Goal: Use online tool/utility: Utilize a website feature to perform a specific function

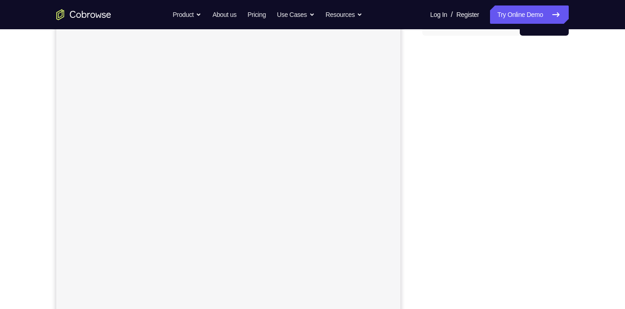
scroll to position [70, 0]
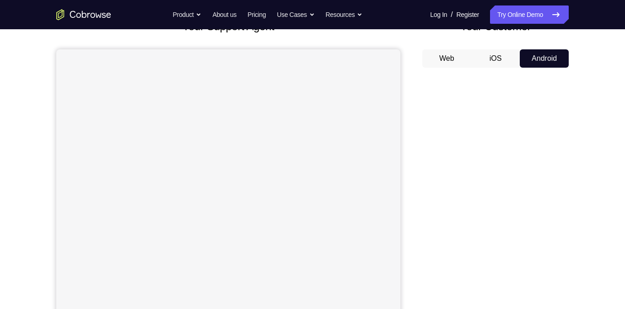
click at [499, 58] on button "iOS" at bounding box center [495, 58] width 49 height 18
click at [546, 54] on button "Android" at bounding box center [544, 58] width 49 height 18
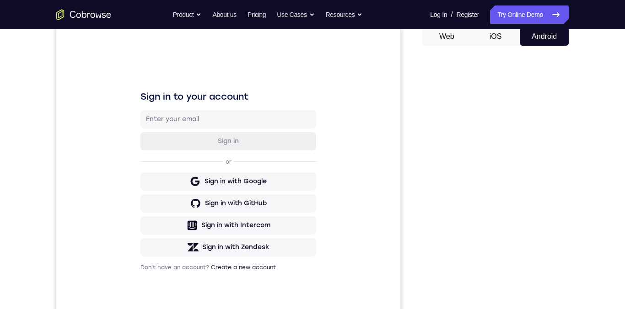
scroll to position [92, 0]
click at [498, 37] on button "iOS" at bounding box center [495, 36] width 49 height 18
click at [498, 38] on button "iOS" at bounding box center [495, 36] width 49 height 18
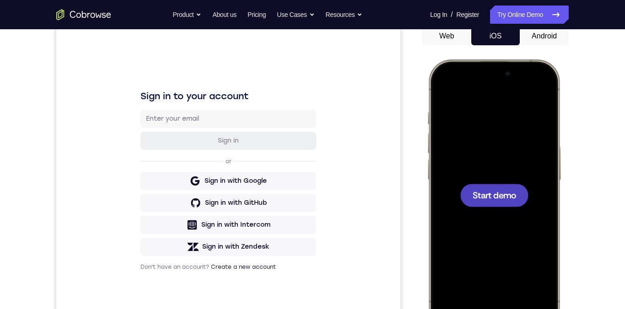
click at [499, 36] on button "iOS" at bounding box center [495, 36] width 49 height 18
click at [536, 44] on button "Android" at bounding box center [544, 36] width 49 height 18
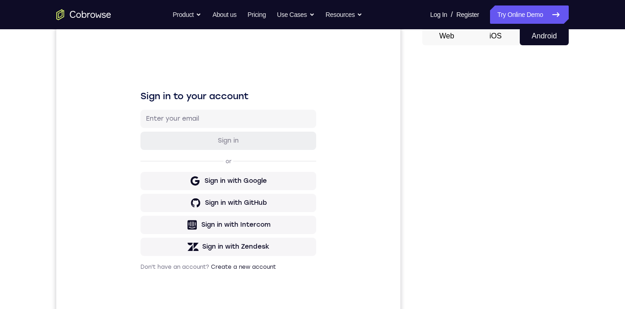
click at [493, 39] on button "iOS" at bounding box center [495, 36] width 49 height 18
click at [0, 0] on div at bounding box center [0, 0] width 0 height 0
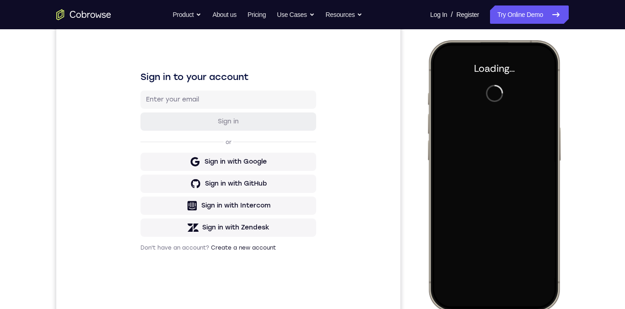
scroll to position [114, 0]
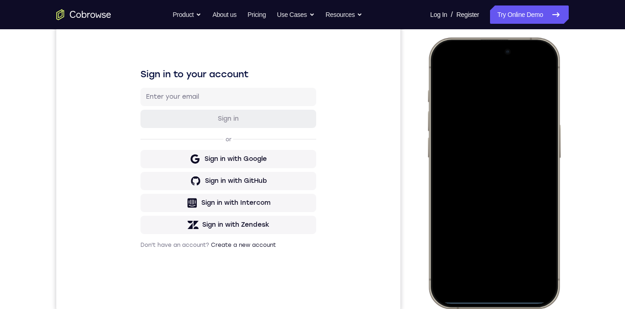
click at [521, 177] on div at bounding box center [494, 173] width 120 height 261
click at [522, 173] on div at bounding box center [494, 173] width 120 height 261
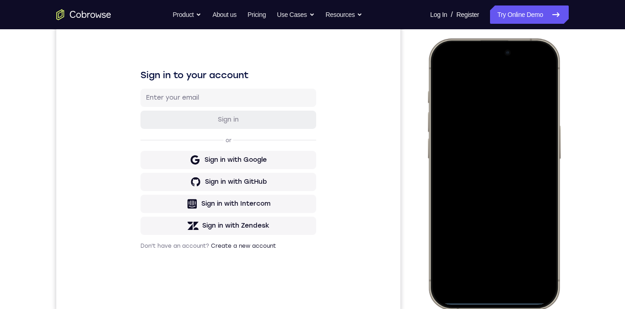
scroll to position [0, 0]
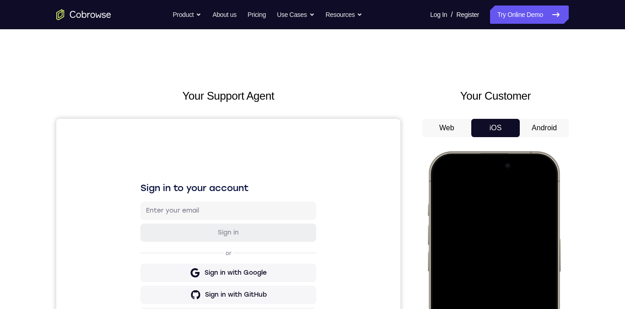
click at [544, 180] on div at bounding box center [494, 287] width 120 height 261
click at [544, 181] on div at bounding box center [494, 287] width 120 height 261
click at [544, 182] on div at bounding box center [494, 287] width 120 height 261
click at [543, 181] on div at bounding box center [494, 287] width 120 height 261
click at [543, 182] on div at bounding box center [494, 287] width 120 height 261
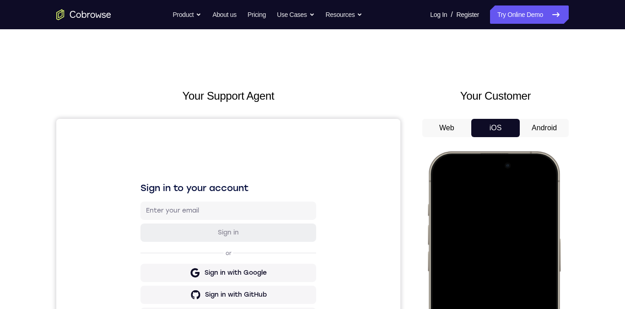
click at [545, 181] on div at bounding box center [494, 287] width 120 height 261
click at [485, 233] on div at bounding box center [494, 287] width 120 height 261
click at [483, 233] on div at bounding box center [494, 287] width 120 height 261
click at [537, 177] on div at bounding box center [494, 287] width 120 height 261
click at [547, 177] on div at bounding box center [494, 287] width 120 height 261
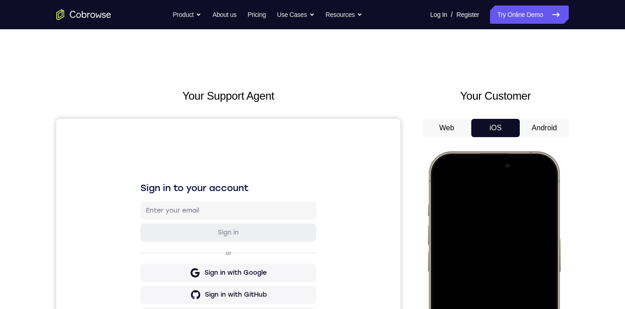
click at [556, 127] on button "Android" at bounding box center [544, 128] width 49 height 18
click at [558, 126] on button "Android" at bounding box center [544, 128] width 49 height 18
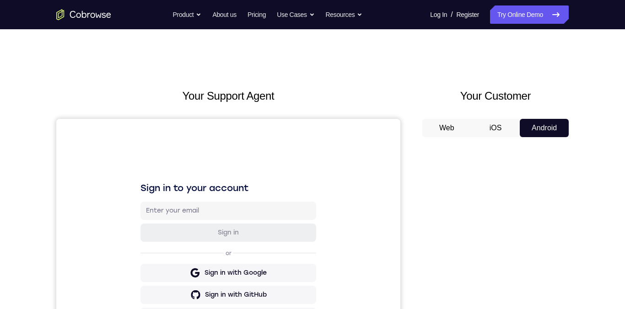
click at [499, 129] on button "iOS" at bounding box center [495, 128] width 49 height 18
click at [538, 130] on button "Android" at bounding box center [544, 128] width 49 height 18
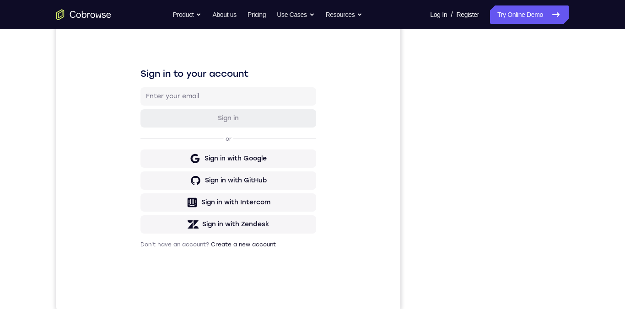
scroll to position [32, 0]
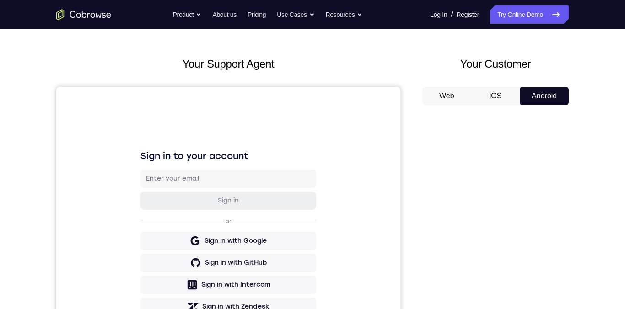
click at [499, 96] on button "iOS" at bounding box center [495, 96] width 49 height 18
click at [0, 0] on div at bounding box center [0, 0] width 0 height 0
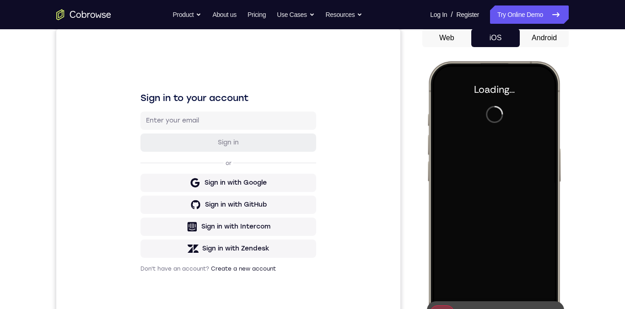
scroll to position [108, 0]
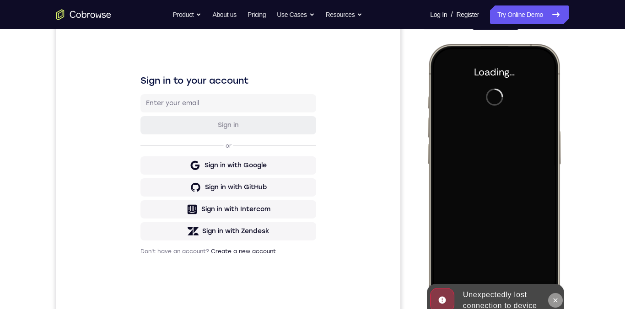
click at [557, 240] on icon at bounding box center [556, 300] width 4 height 4
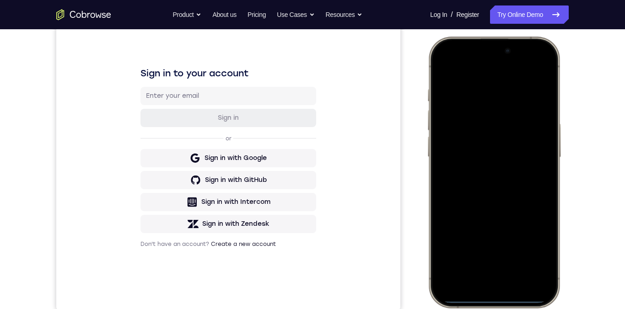
scroll to position [0, 0]
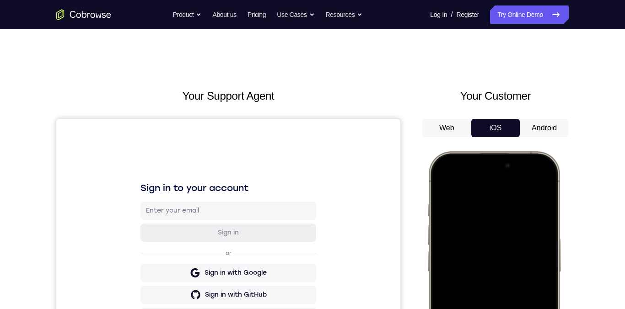
click at [547, 130] on button "Android" at bounding box center [544, 128] width 49 height 18
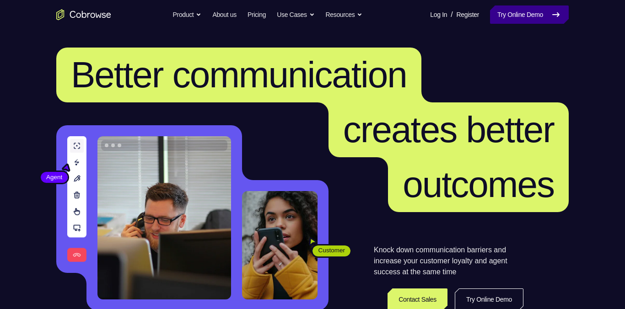
click at [542, 14] on link "Try Online Demo" at bounding box center [529, 14] width 79 height 18
click at [551, 21] on link "Try Online Demo" at bounding box center [529, 14] width 79 height 18
click at [550, 22] on link "Try Online Demo" at bounding box center [529, 14] width 79 height 18
click at [537, 13] on link "Try Online Demo" at bounding box center [529, 14] width 79 height 18
click at [531, 15] on link "Try Online Demo" at bounding box center [529, 14] width 79 height 18
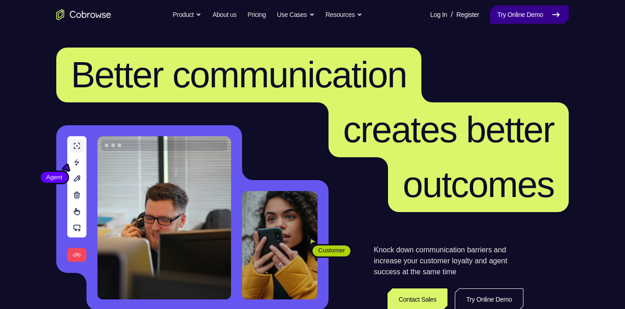
click at [533, 15] on link "Try Online Demo" at bounding box center [529, 14] width 79 height 18
click at [532, 18] on link "Try Online Demo" at bounding box center [529, 14] width 79 height 18
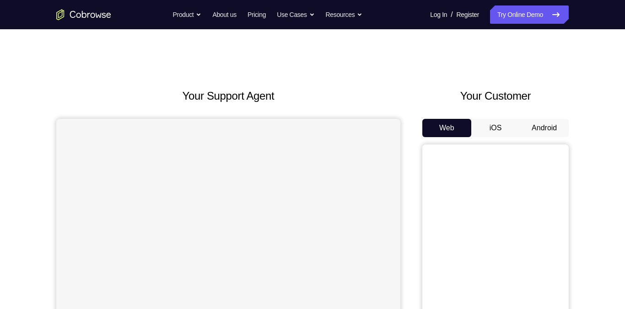
click at [543, 127] on button "Android" at bounding box center [544, 128] width 49 height 18
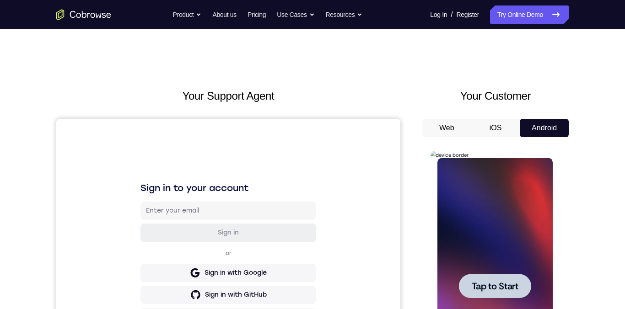
click at [500, 283] on span "Tap to Start" at bounding box center [494, 286] width 47 height 9
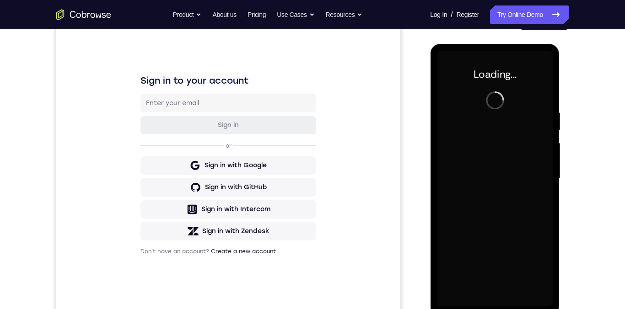
scroll to position [108, 0]
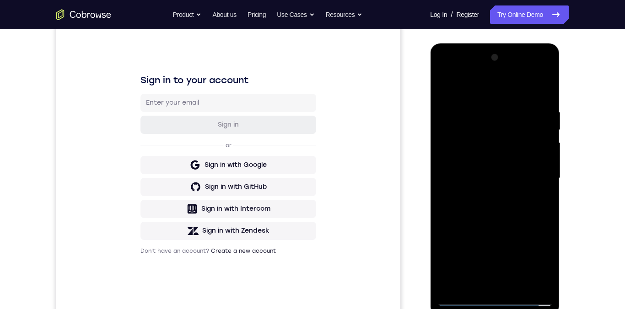
click at [505, 290] on div at bounding box center [494, 178] width 115 height 256
click at [498, 304] on div at bounding box center [494, 178] width 115 height 256
click at [493, 303] on div at bounding box center [494, 178] width 115 height 256
click at [492, 301] on div at bounding box center [494, 178] width 115 height 256
click at [493, 303] on div at bounding box center [494, 178] width 115 height 256
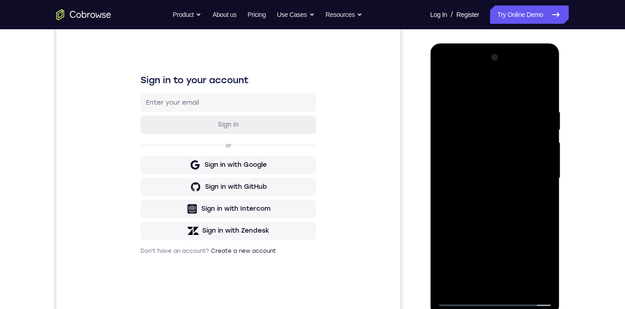
click at [538, 256] on div at bounding box center [494, 178] width 115 height 256
click at [467, 90] on div at bounding box center [494, 178] width 115 height 256
click at [535, 172] on div at bounding box center [494, 178] width 115 height 256
click at [490, 194] on div at bounding box center [494, 178] width 115 height 256
click at [513, 166] on div at bounding box center [494, 178] width 115 height 256
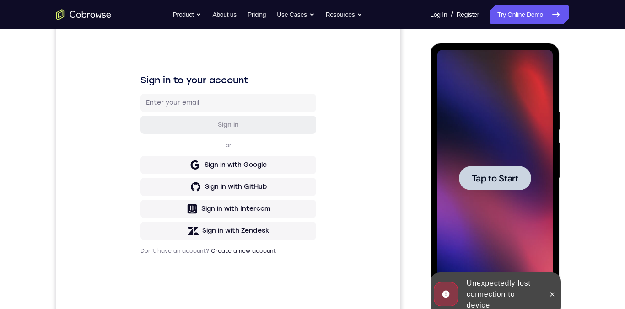
click at [478, 157] on div at bounding box center [494, 178] width 115 height 256
click at [480, 157] on div at bounding box center [494, 178] width 115 height 256
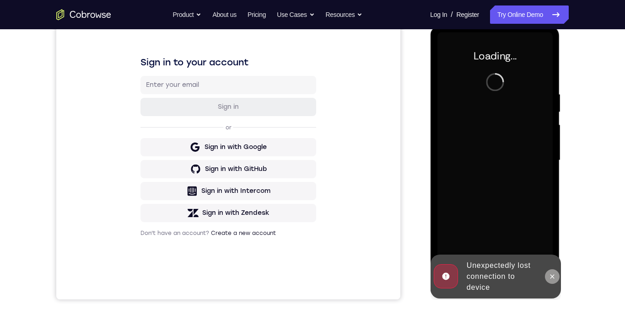
click at [552, 278] on icon at bounding box center [551, 276] width 7 height 7
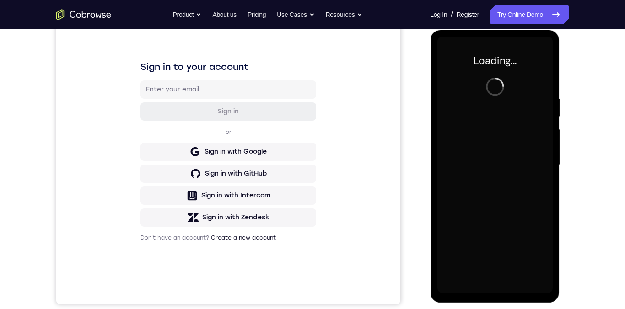
scroll to position [110, 0]
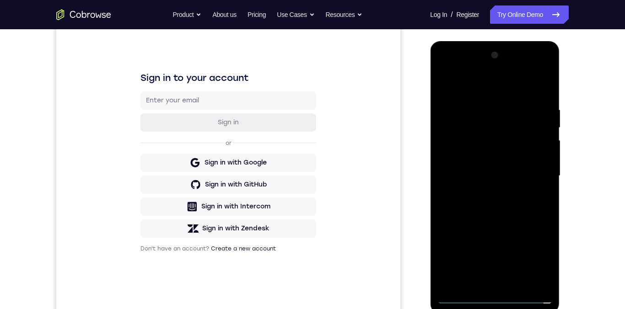
click at [498, 298] on div at bounding box center [494, 176] width 115 height 256
click at [495, 302] on div at bounding box center [494, 176] width 115 height 256
click at [541, 257] on div at bounding box center [494, 176] width 115 height 256
click at [487, 90] on div at bounding box center [494, 176] width 115 height 256
click at [489, 89] on div at bounding box center [494, 176] width 115 height 256
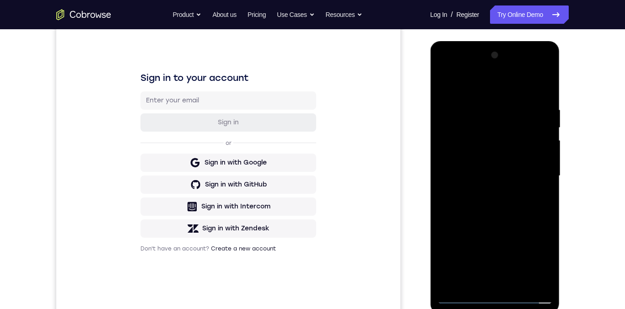
click at [488, 88] on div at bounding box center [494, 176] width 115 height 256
click at [533, 177] on div at bounding box center [494, 176] width 115 height 256
click at [487, 196] on div at bounding box center [494, 176] width 115 height 256
click at [476, 173] on div at bounding box center [494, 176] width 115 height 256
click at [492, 152] on div at bounding box center [494, 176] width 115 height 256
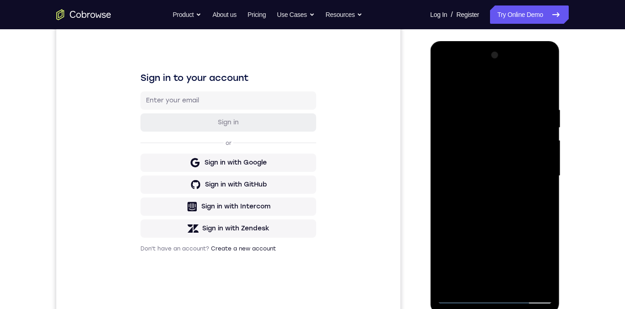
click at [525, 180] on div at bounding box center [494, 176] width 115 height 256
click at [532, 210] on div at bounding box center [494, 176] width 115 height 256
click at [522, 200] on div at bounding box center [494, 176] width 115 height 256
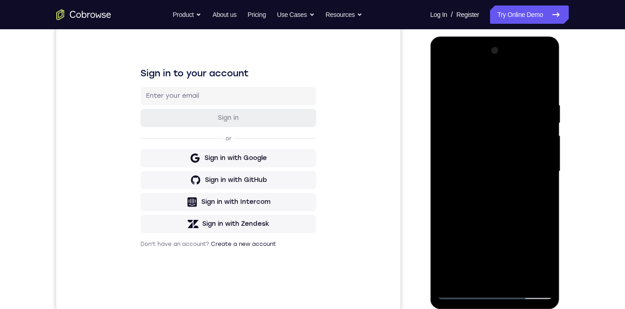
click at [543, 99] on div at bounding box center [494, 171] width 115 height 256
click at [452, 84] on div at bounding box center [494, 171] width 115 height 256
click at [439, 67] on div at bounding box center [494, 171] width 115 height 256
click at [460, 147] on div at bounding box center [494, 171] width 115 height 256
click at [520, 214] on div at bounding box center [494, 171] width 115 height 256
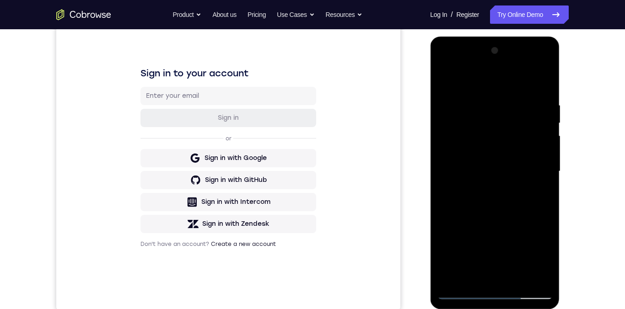
scroll to position [177, 0]
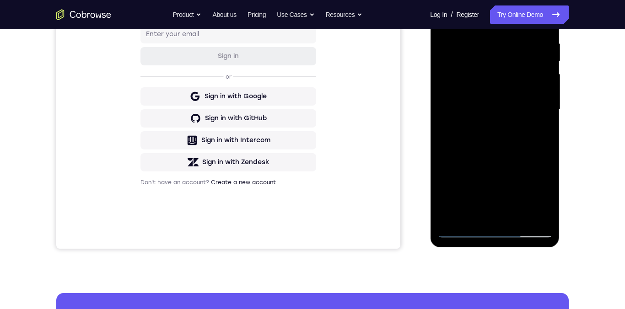
click at [546, 206] on div at bounding box center [494, 110] width 115 height 256
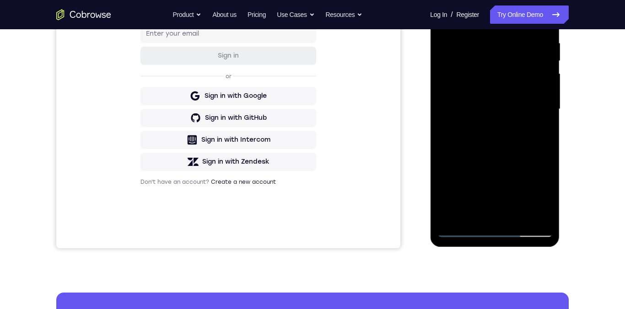
scroll to position [126, 0]
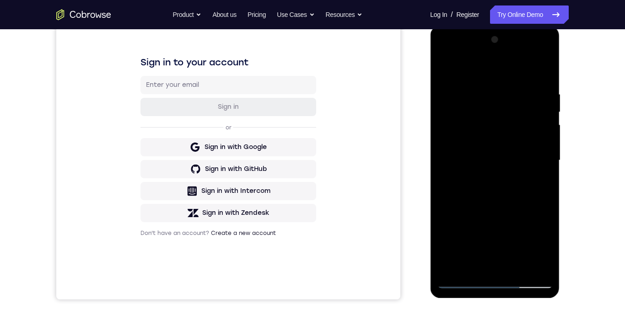
click at [544, 201] on div at bounding box center [494, 160] width 115 height 256
click at [543, 200] on div at bounding box center [494, 160] width 115 height 256
click at [545, 200] on div at bounding box center [494, 160] width 115 height 256
click at [525, 171] on div at bounding box center [494, 160] width 115 height 256
click at [525, 170] on div at bounding box center [494, 160] width 115 height 256
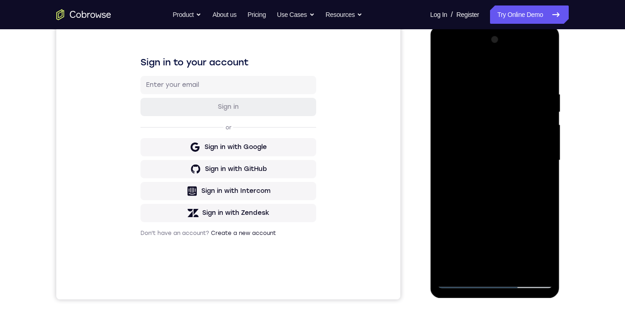
click at [539, 71] on div at bounding box center [494, 160] width 115 height 256
click at [547, 68] on div at bounding box center [494, 160] width 115 height 256
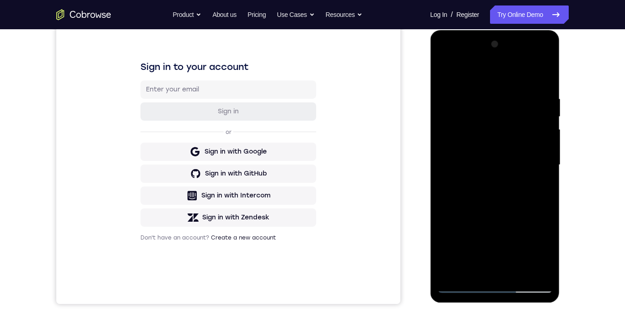
click at [537, 125] on div at bounding box center [494, 165] width 115 height 256
click at [448, 73] on div at bounding box center [494, 165] width 115 height 256
click at [480, 99] on div at bounding box center [494, 165] width 115 height 256
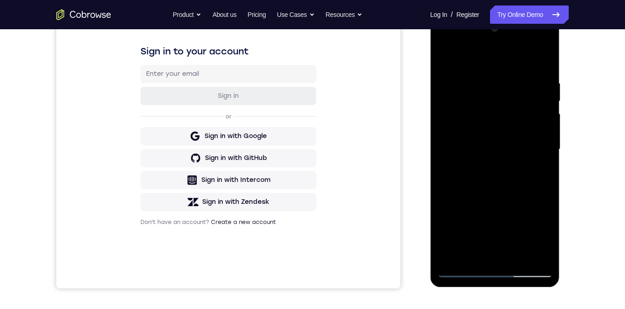
scroll to position [120, 0]
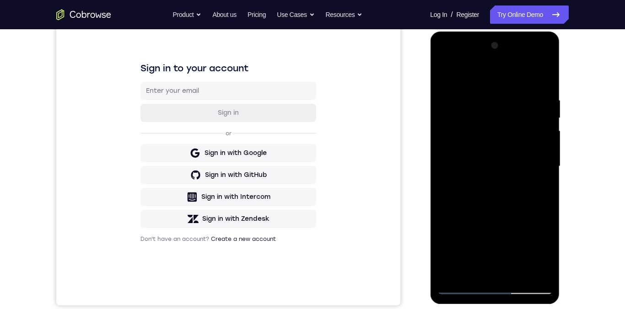
click at [541, 158] on div at bounding box center [494, 166] width 115 height 256
click at [543, 154] on div at bounding box center [494, 166] width 115 height 256
click at [539, 165] on div at bounding box center [494, 166] width 115 height 256
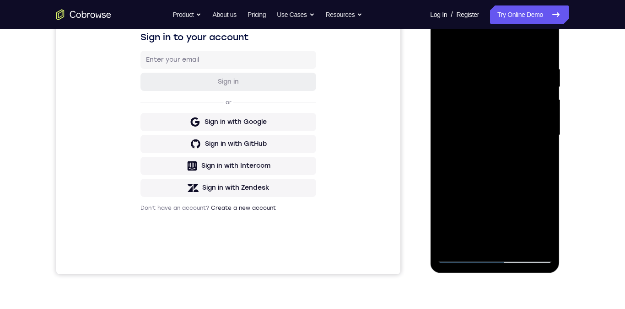
scroll to position [106, 0]
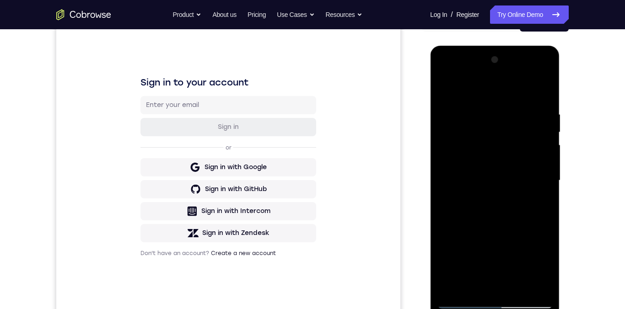
click at [539, 111] on div at bounding box center [494, 181] width 115 height 256
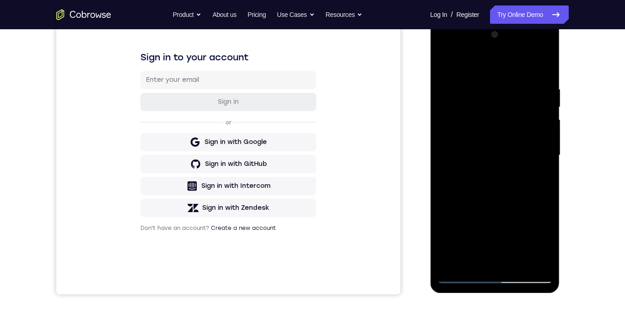
scroll to position [131, 0]
click at [541, 219] on div at bounding box center [494, 155] width 115 height 256
click at [449, 213] on div at bounding box center [494, 155] width 115 height 256
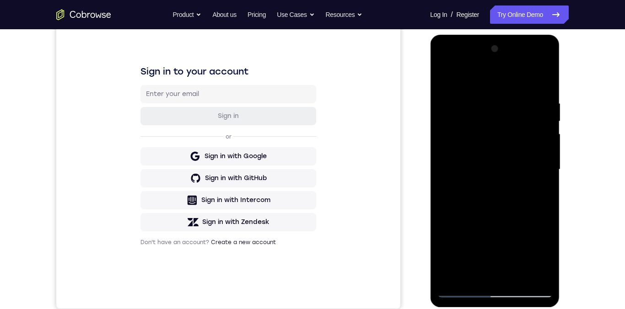
click at [535, 168] on div at bounding box center [494, 170] width 115 height 256
click at [442, 180] on div at bounding box center [494, 170] width 115 height 256
click at [438, 181] on div at bounding box center [494, 170] width 115 height 256
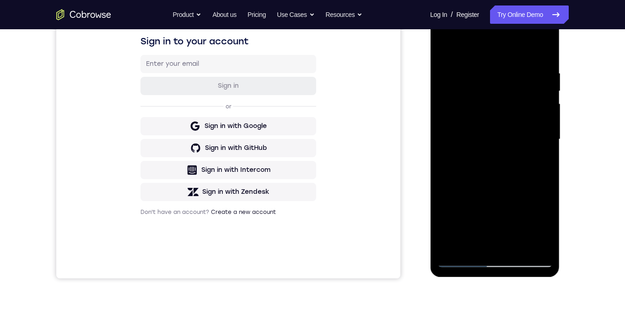
click at [544, 168] on div at bounding box center [494, 139] width 115 height 256
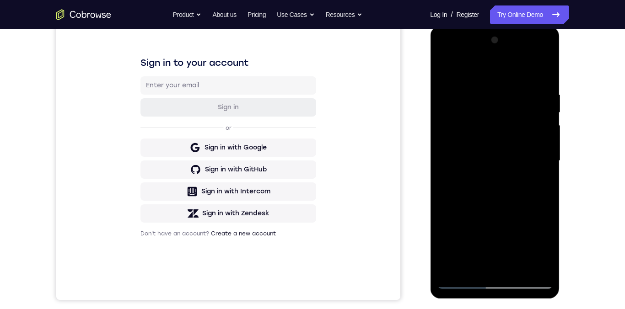
click at [544, 175] on div at bounding box center [494, 161] width 115 height 256
click at [541, 76] on div at bounding box center [494, 161] width 115 height 256
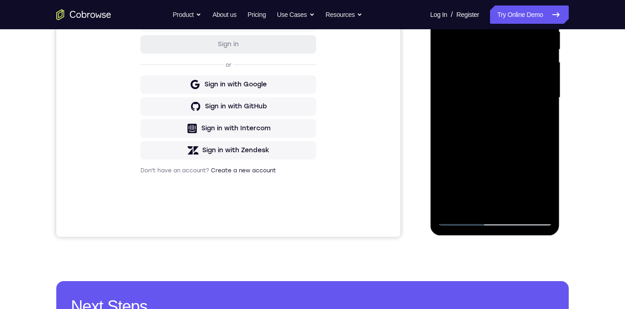
click at [518, 206] on div at bounding box center [494, 98] width 115 height 256
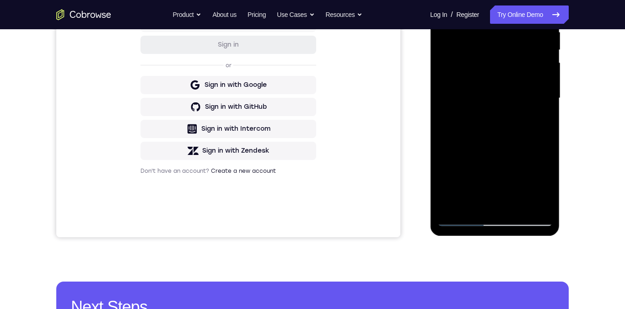
scroll to position [162, 0]
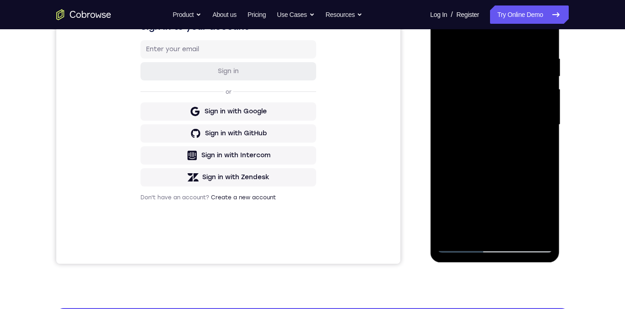
click at [528, 174] on div at bounding box center [494, 125] width 115 height 256
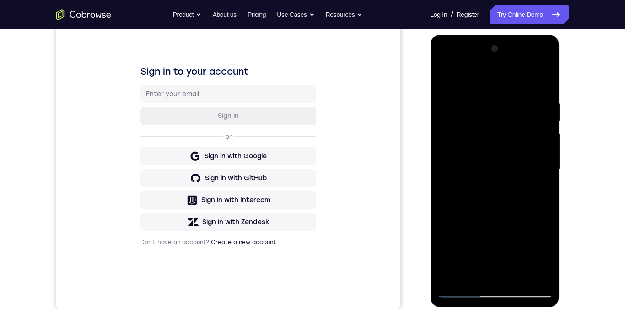
click at [514, 158] on div at bounding box center [494, 170] width 115 height 256
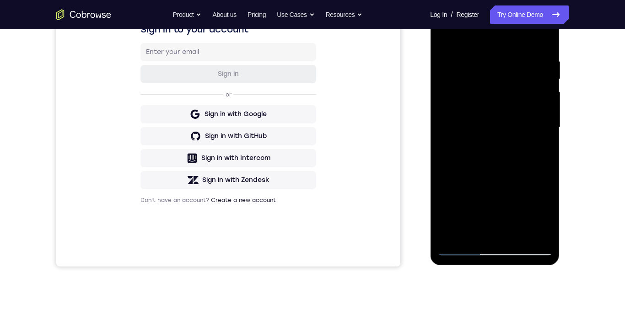
scroll to position [159, 0]
click at [493, 134] on div at bounding box center [494, 127] width 115 height 256
click at [514, 214] on div at bounding box center [494, 127] width 115 height 256
click at [538, 151] on div at bounding box center [494, 127] width 115 height 256
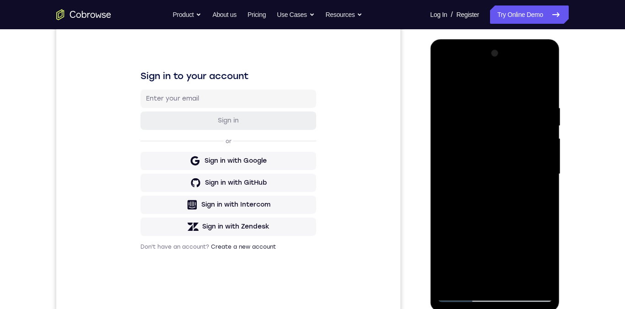
click at [441, 85] on div at bounding box center [494, 174] width 115 height 256
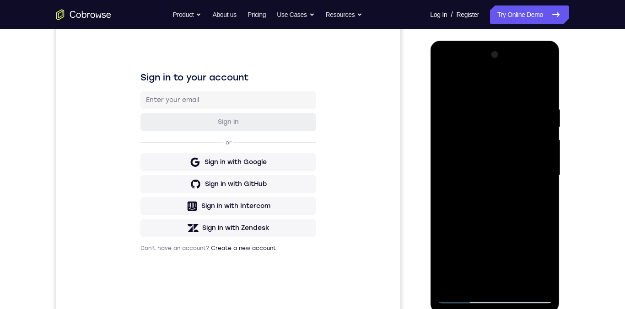
click at [502, 182] on div at bounding box center [494, 176] width 115 height 256
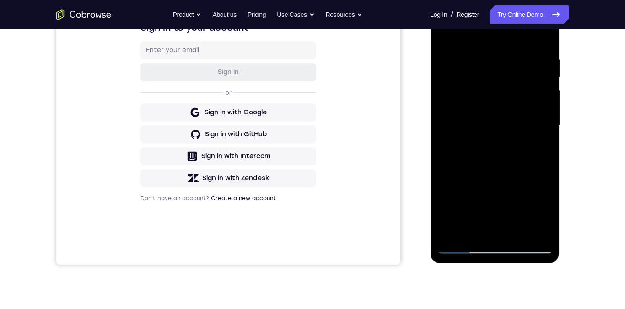
scroll to position [131, 0]
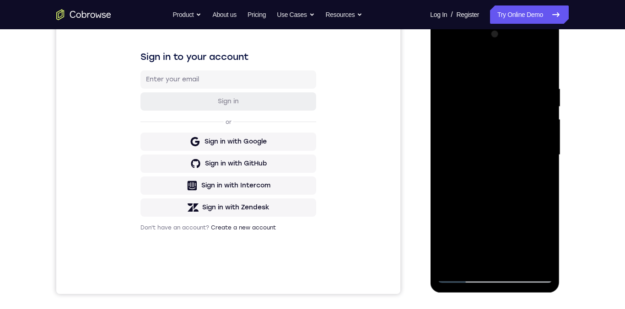
click at [443, 61] on div at bounding box center [494, 155] width 115 height 256
click at [510, 182] on div at bounding box center [494, 155] width 115 height 256
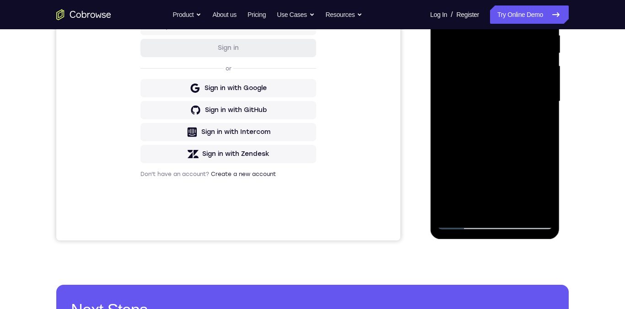
scroll to position [124, 0]
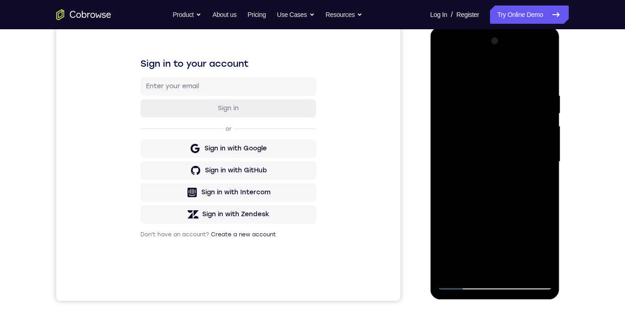
click at [443, 71] on div at bounding box center [494, 162] width 115 height 256
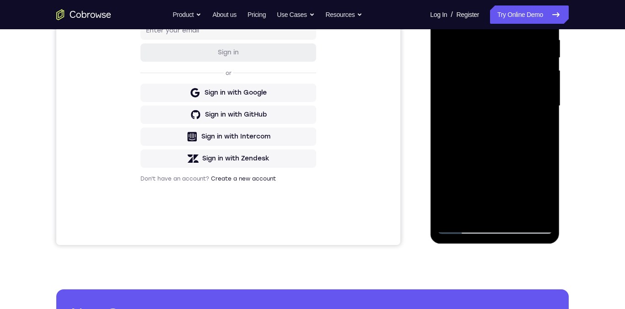
click at [458, 229] on div at bounding box center [494, 106] width 115 height 256
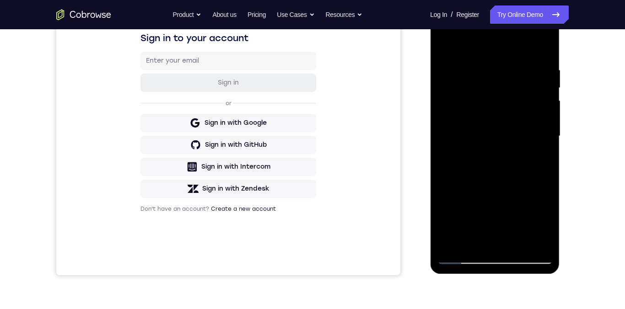
scroll to position [106, 0]
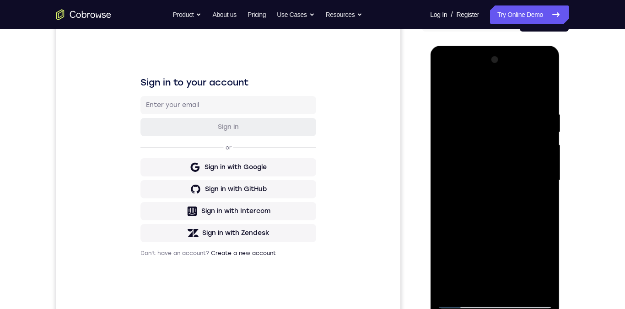
click at [441, 88] on div at bounding box center [494, 181] width 115 height 256
click at [443, 92] on div at bounding box center [494, 181] width 115 height 256
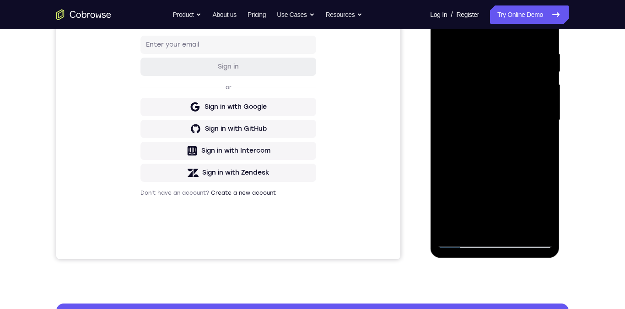
scroll to position [191, 0]
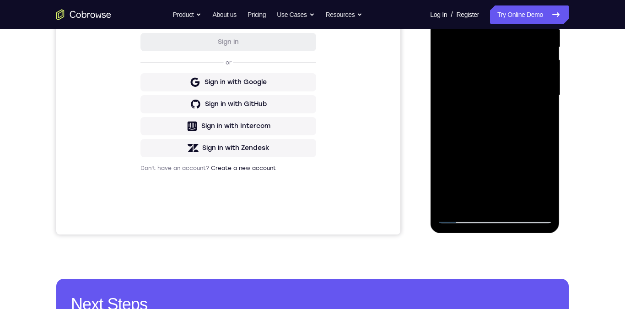
click at [520, 144] on div at bounding box center [494, 96] width 115 height 256
click at [520, 142] on div at bounding box center [494, 96] width 115 height 256
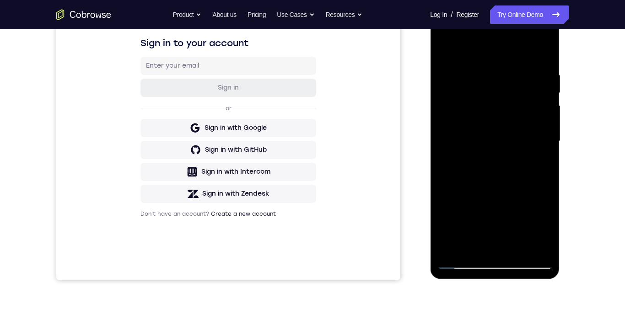
click at [484, 59] on div at bounding box center [494, 141] width 115 height 256
click at [544, 146] on div at bounding box center [494, 141] width 115 height 256
